Goal: Download file/media

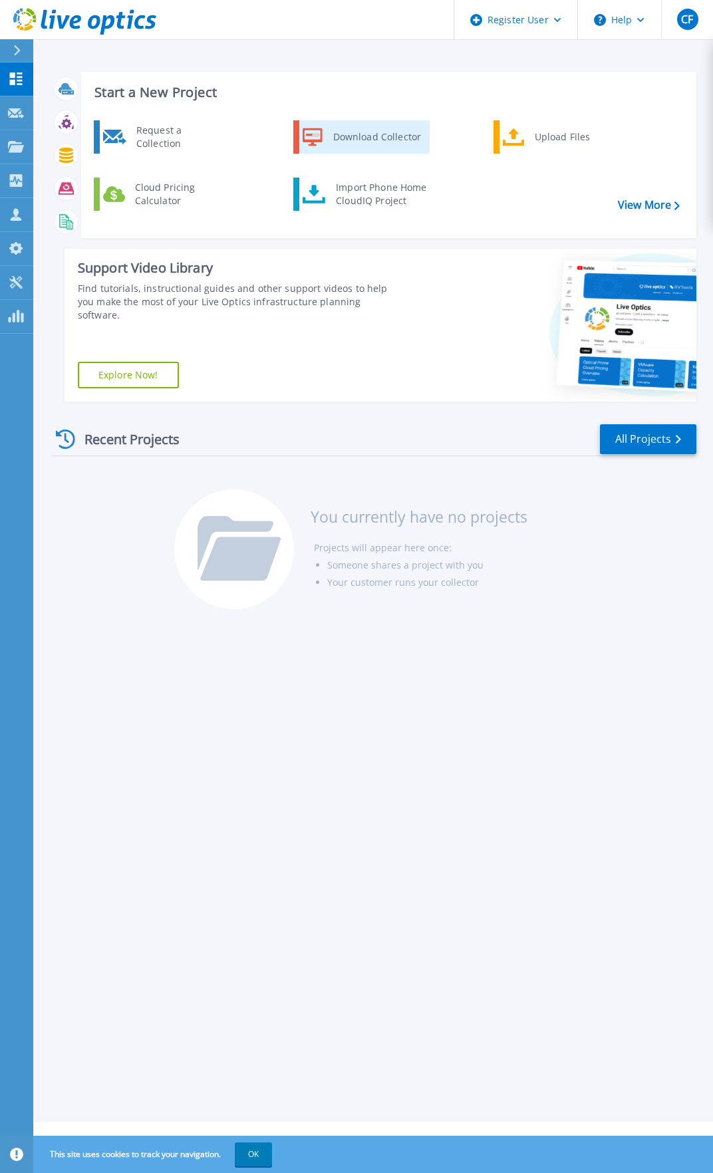
click at [370, 135] on div "Download Collector" at bounding box center [377, 137] width 100 height 27
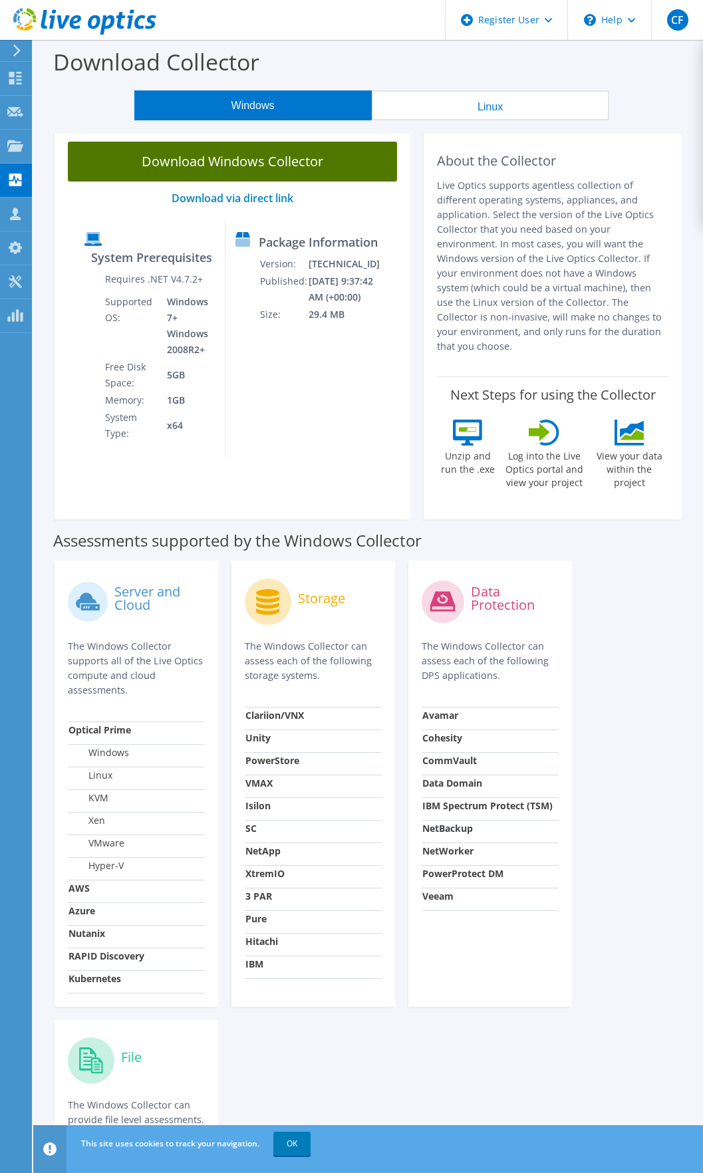
click at [327, 158] on link "Download Windows Collector" at bounding box center [232, 162] width 329 height 40
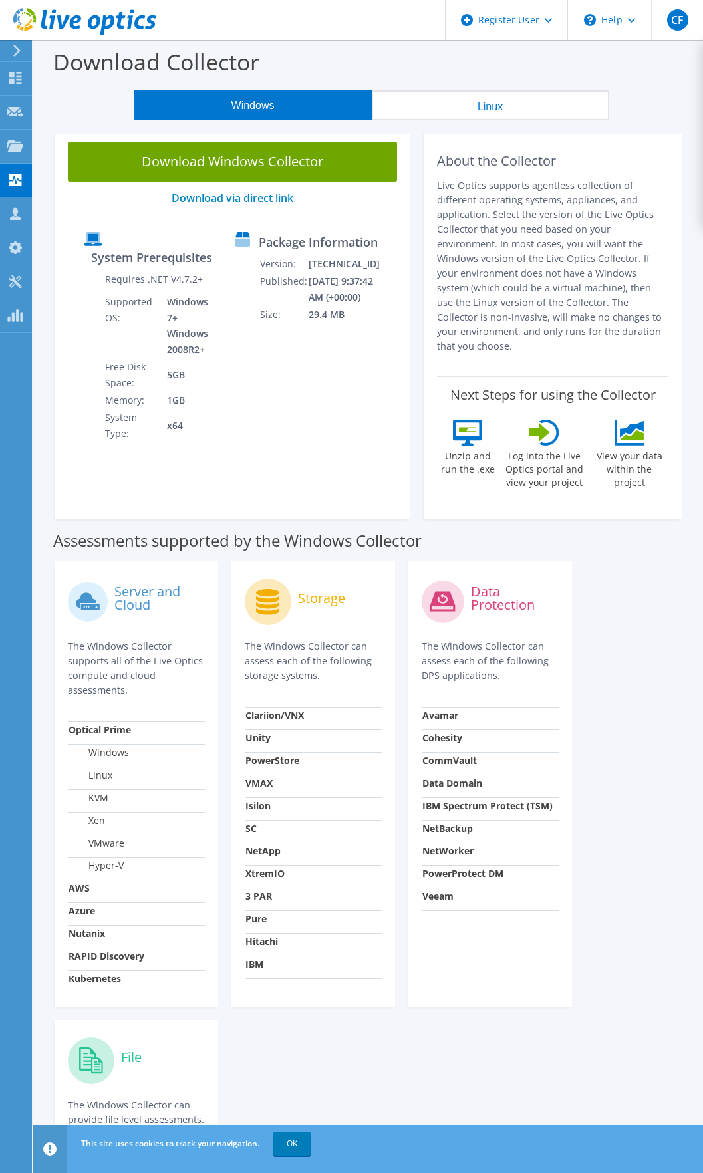
click at [664, 652] on div "Server and Cloud The Windows Collector supports all of the Live Optics compute …" at bounding box center [368, 1051] width 640 height 995
click at [424, 276] on div "About the Collector Live Optics supports agentless collection of different oper…" at bounding box center [553, 323] width 258 height 391
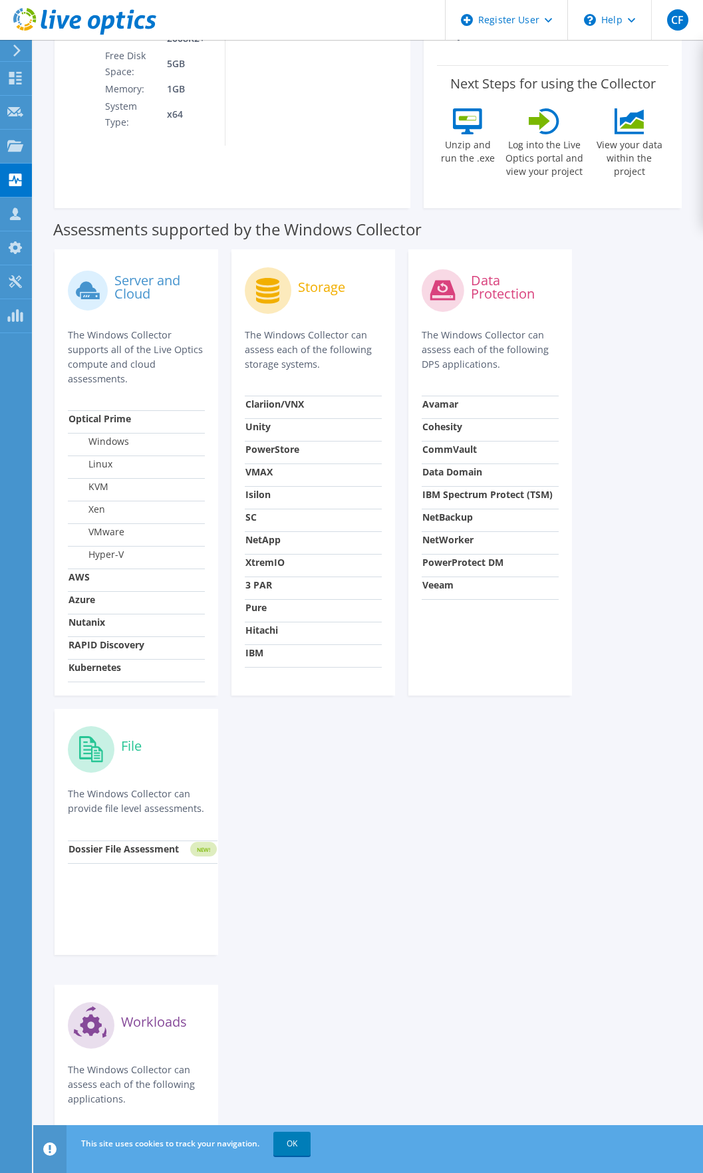
scroll to position [333, 0]
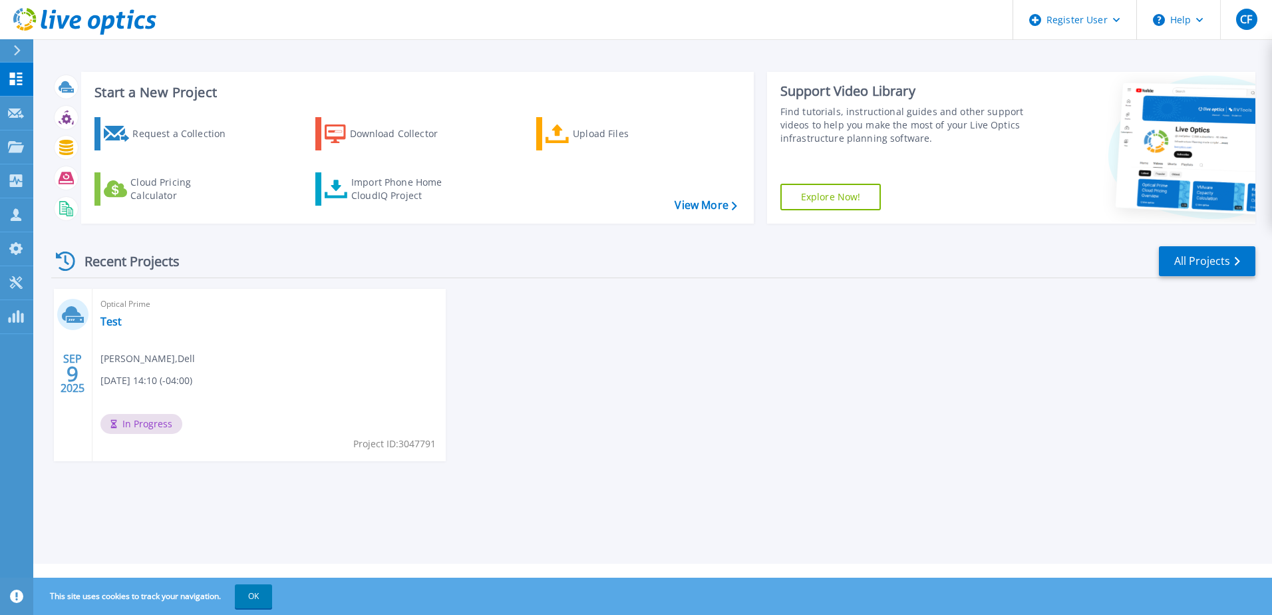
click at [555, 375] on div "[DATE] Optical Prime Test [PERSON_NAME] , Dell [DATE] 14:10 (-04:00) In Progres…" at bounding box center [648, 388] width 1214 height 199
